Goal: Task Accomplishment & Management: Complete application form

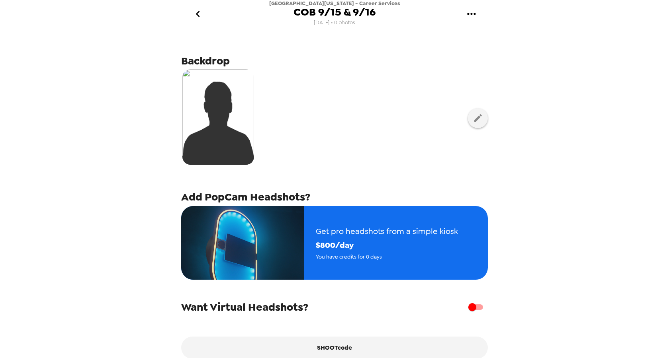
scroll to position [38, 0]
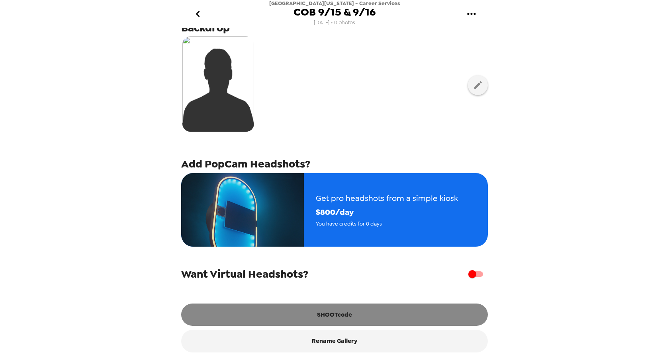
click at [340, 313] on button "SHOOTcode" at bounding box center [334, 315] width 307 height 22
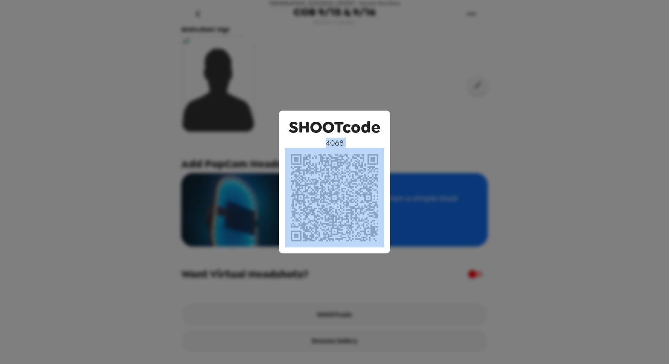
drag, startPoint x: 294, startPoint y: 147, endPoint x: 357, endPoint y: 185, distance: 73.4
click at [357, 185] on div "SHOOTcode 4068" at bounding box center [334, 182] width 111 height 143
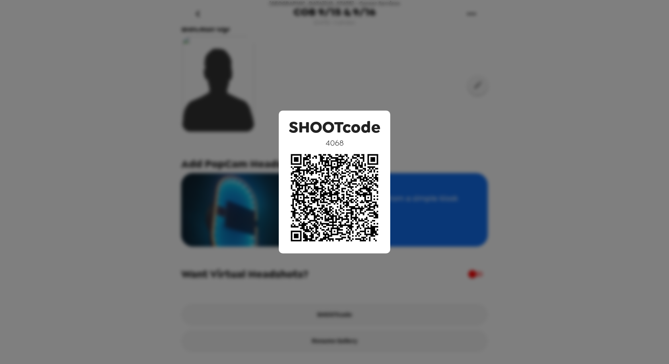
click at [425, 100] on div "SHOOTcode 4068" at bounding box center [334, 182] width 669 height 364
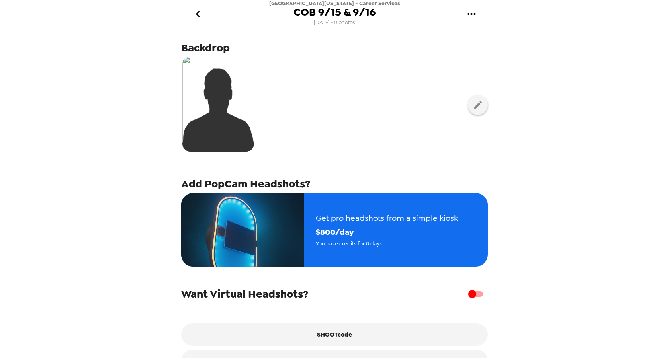
scroll to position [0, 0]
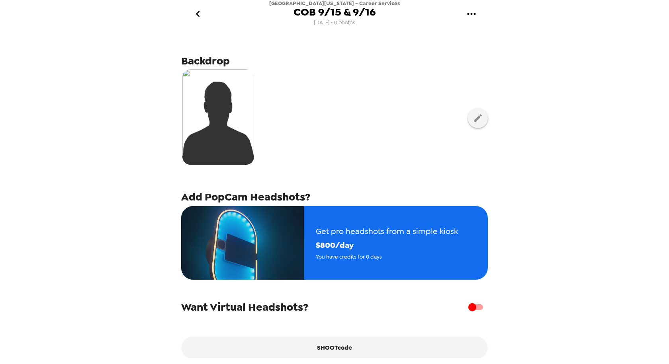
click at [197, 14] on icon "go back" at bounding box center [198, 14] width 4 height 6
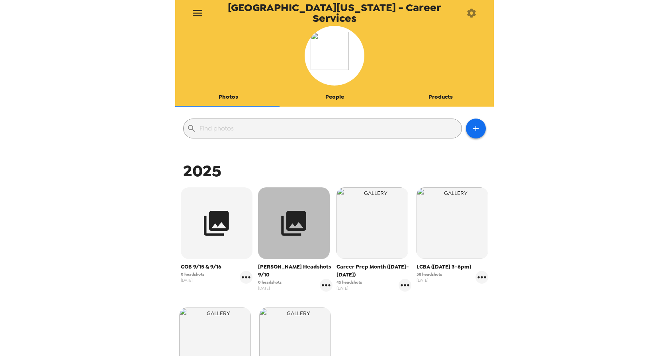
click at [279, 236] on icon "button" at bounding box center [294, 224] width 30 height 30
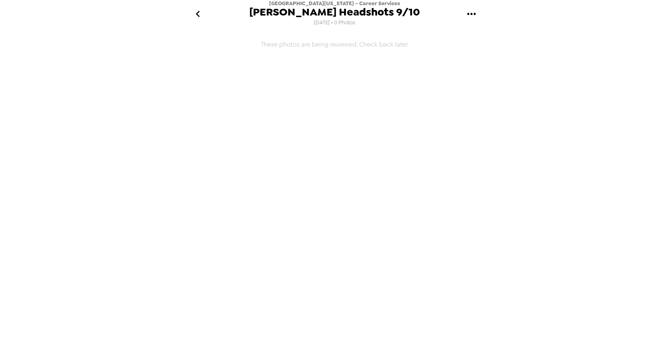
click at [473, 14] on icon "gallery menu" at bounding box center [471, 14] width 13 height 13
click at [475, 38] on div at bounding box center [472, 38] width 14 height 10
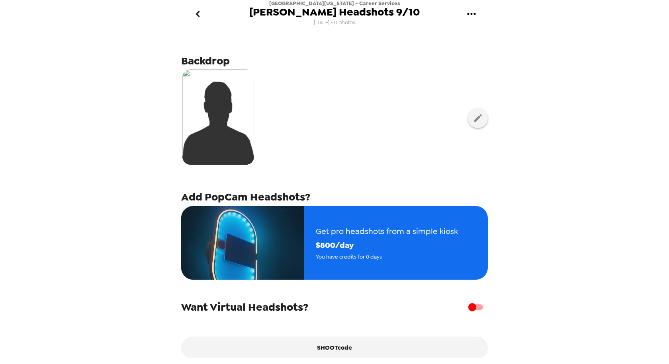
click at [200, 14] on icon "go back" at bounding box center [198, 14] width 13 height 13
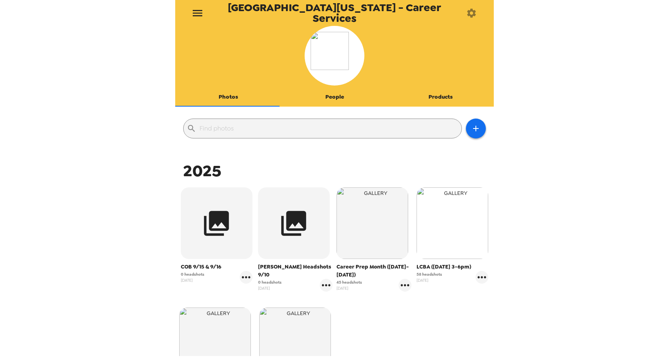
click at [435, 228] on img "button" at bounding box center [452, 224] width 72 height 72
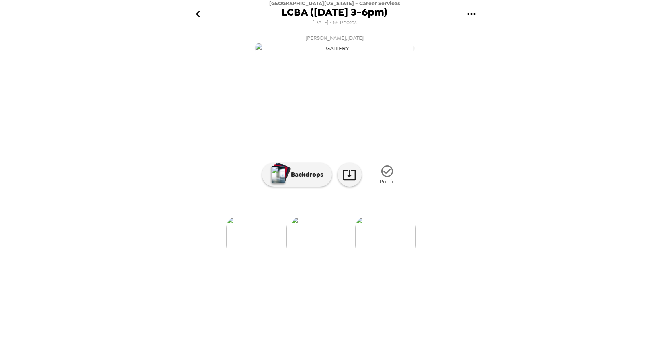
scroll to position [0, 3652]
click at [197, 14] on icon "go back" at bounding box center [198, 14] width 13 height 13
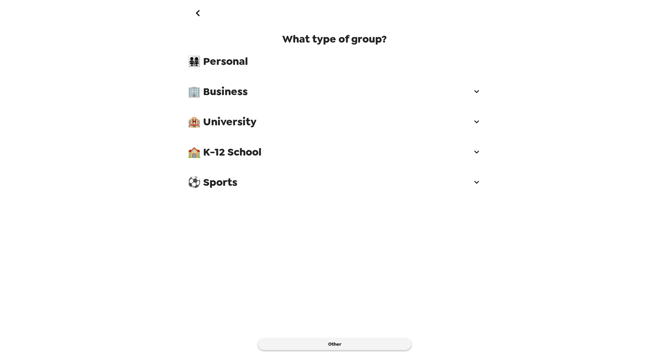
click at [215, 125] on span "🏨 University" at bounding box center [330, 122] width 284 height 14
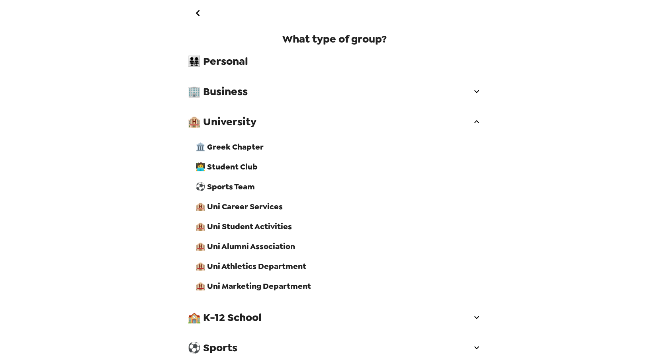
click at [219, 212] on span "🏨 Uni Career Services" at bounding box center [339, 206] width 286 height 10
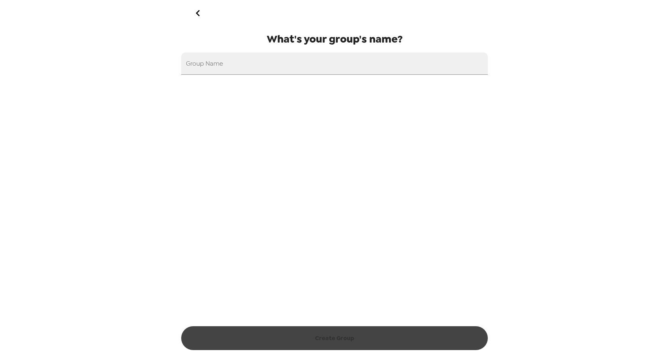
click at [198, 12] on icon "go back" at bounding box center [198, 13] width 13 height 13
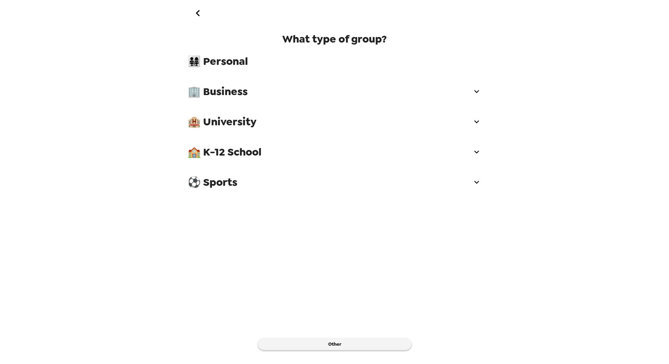
click at [198, 12] on icon "go back" at bounding box center [198, 13] width 13 height 13
